Goal: Information Seeking & Learning: Find specific fact

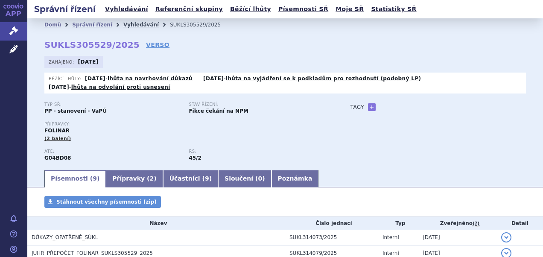
click at [125, 23] on link "Vyhledávání" at bounding box center [140, 25] width 35 height 6
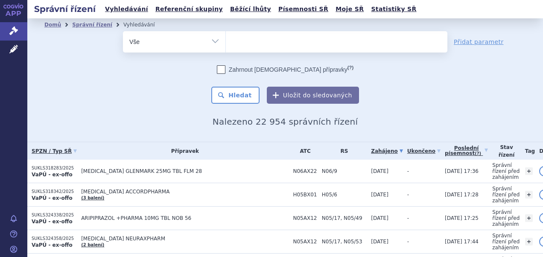
click at [234, 41] on ul at bounding box center [337, 40] width 222 height 18
click at [226, 41] on select at bounding box center [225, 41] width 0 height 21
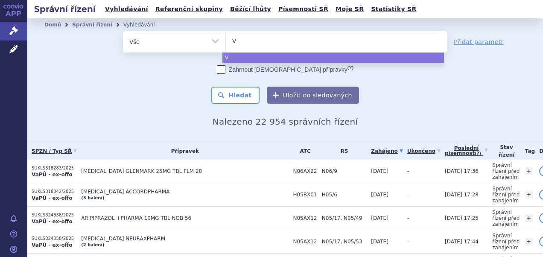
type input "Vy"
type input "Vylo"
type input "Vyloy"
select select "Vyloy"
click at [231, 95] on button "Hledat" at bounding box center [235, 95] width 48 height 17
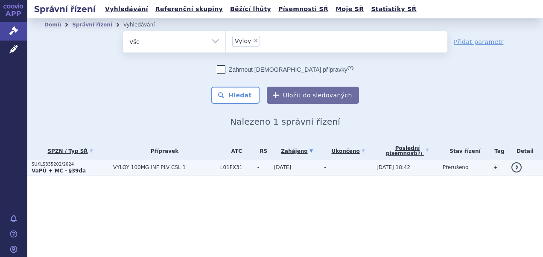
click at [132, 167] on span "VYLOY 100MG INF PLV CSL 1" at bounding box center [164, 167] width 103 height 6
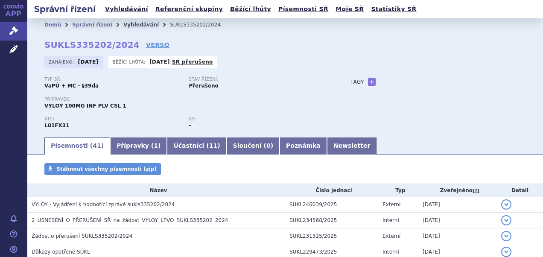
click at [134, 25] on link "Vyhledávání" at bounding box center [140, 25] width 35 height 6
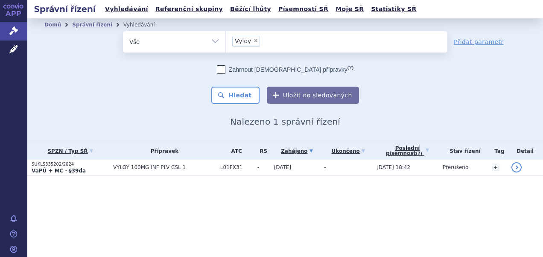
click at [254, 40] on span "×" at bounding box center [255, 40] width 5 height 5
click at [226, 40] on select "Vyloy" at bounding box center [225, 41] width 0 height 21
select select
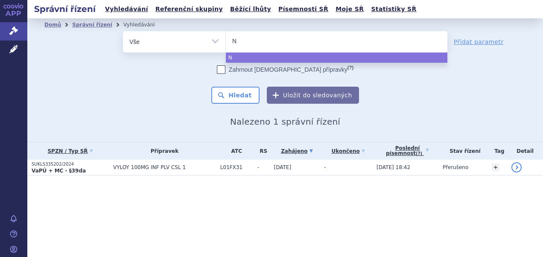
type input "Nu"
type input "Nub"
type input "Nube"
type input "Nubeq"
type input "[MEDICAL_DATA]"
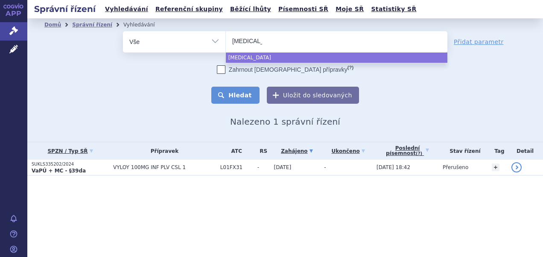
select select "[MEDICAL_DATA]"
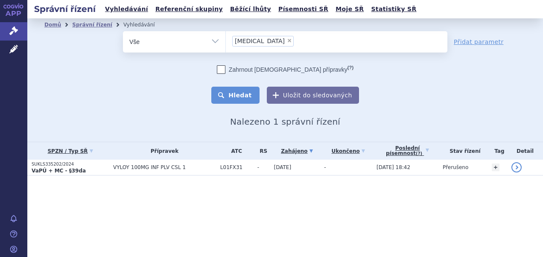
click at [234, 97] on button "Hledat" at bounding box center [235, 95] width 48 height 17
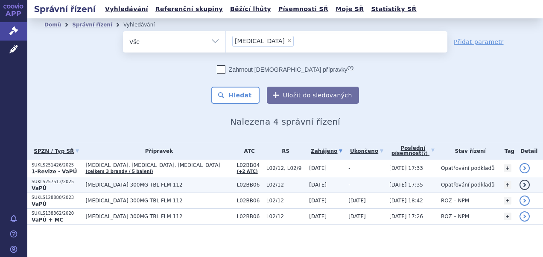
click at [127, 185] on span "[MEDICAL_DATA] 300MG TBL FLM 112" at bounding box center [158, 185] width 147 height 6
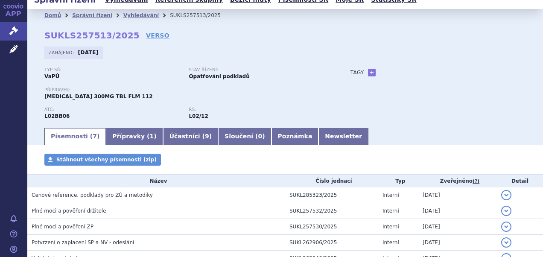
scroll to position [7, 0]
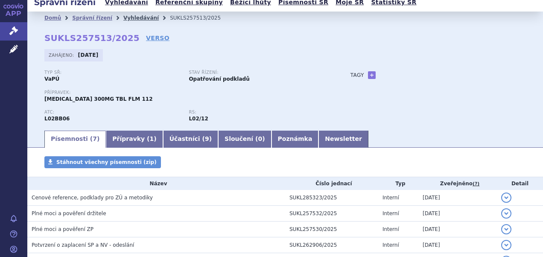
click at [123, 18] on link "Vyhledávání" at bounding box center [140, 18] width 35 height 6
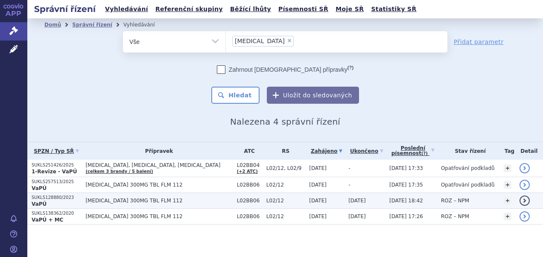
click at [131, 199] on span "[MEDICAL_DATA] 300MG TBL FLM 112" at bounding box center [158, 201] width 147 height 6
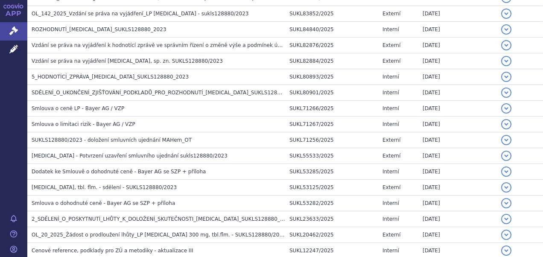
scroll to position [285, 0]
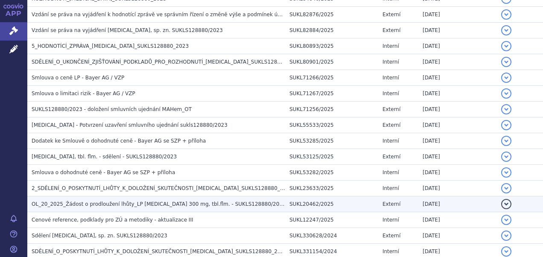
click at [89, 202] on span "OL_20_2025_Žádost o prodloužení lhůty_LP [MEDICAL_DATA] 300 mg, tbl.flm. - SUKL…" at bounding box center [159, 204] width 255 height 6
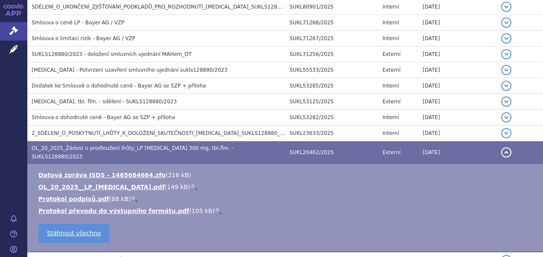
scroll to position [351, 0]
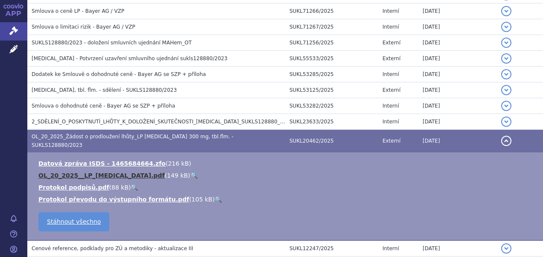
click at [72, 172] on link "OL_20_2025__LP_[MEDICAL_DATA].pdf" at bounding box center [101, 175] width 126 height 7
